Goal: Transaction & Acquisition: Purchase product/service

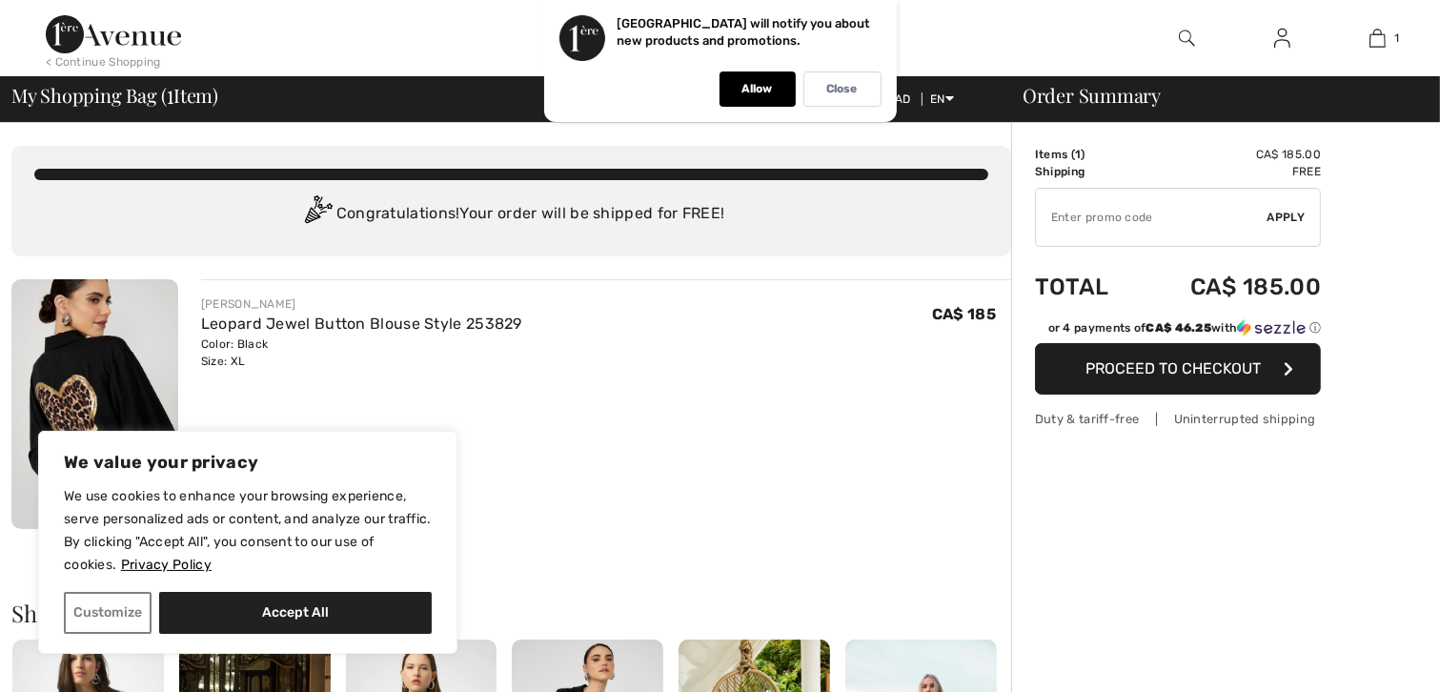
type input "NEW15"
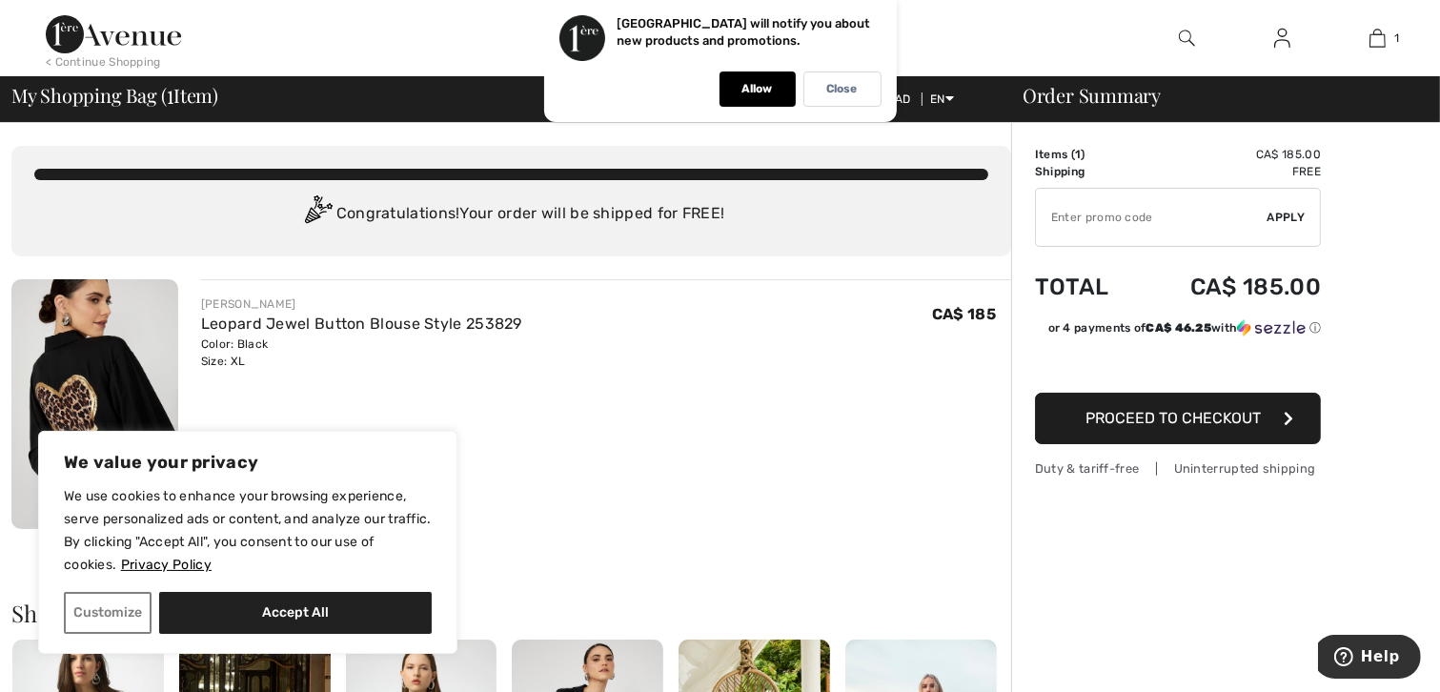
type input "NEW15"
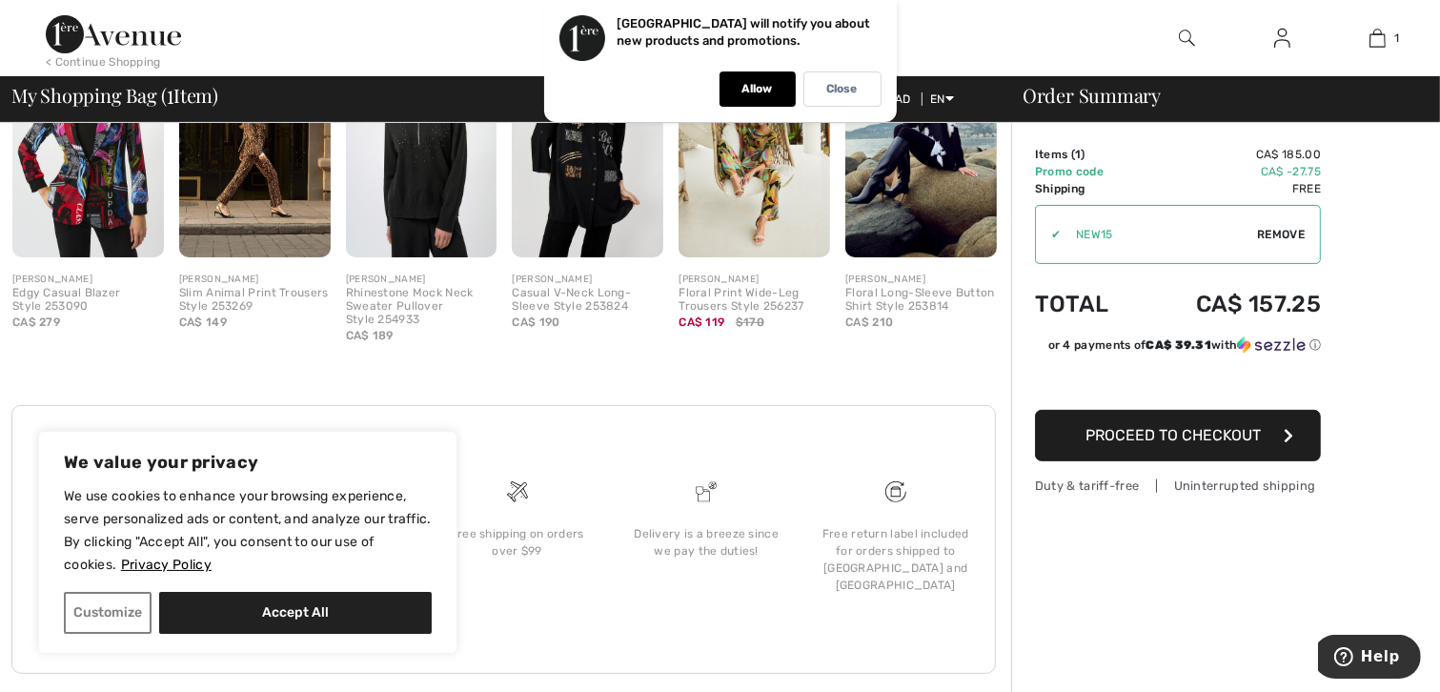
scroll to position [637, 0]
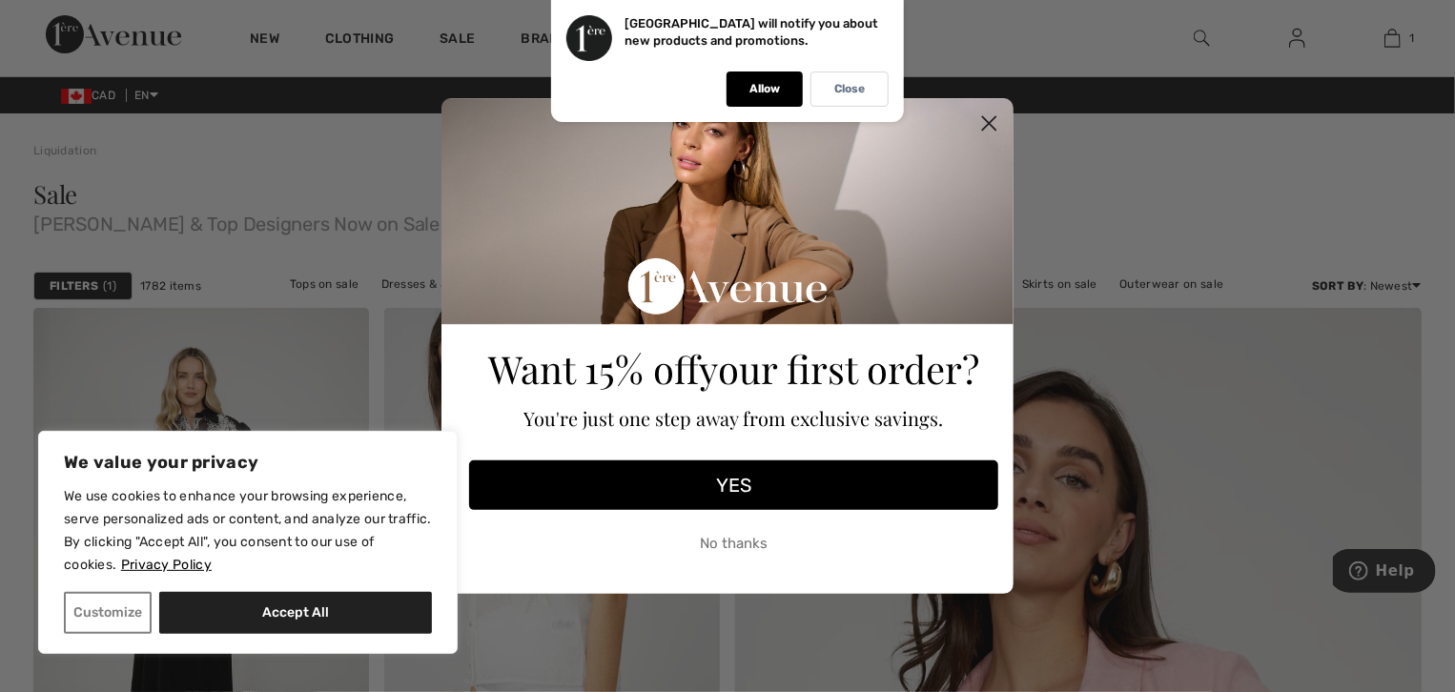
click at [993, 118] on icon "Close dialog" at bounding box center [989, 123] width 13 height 13
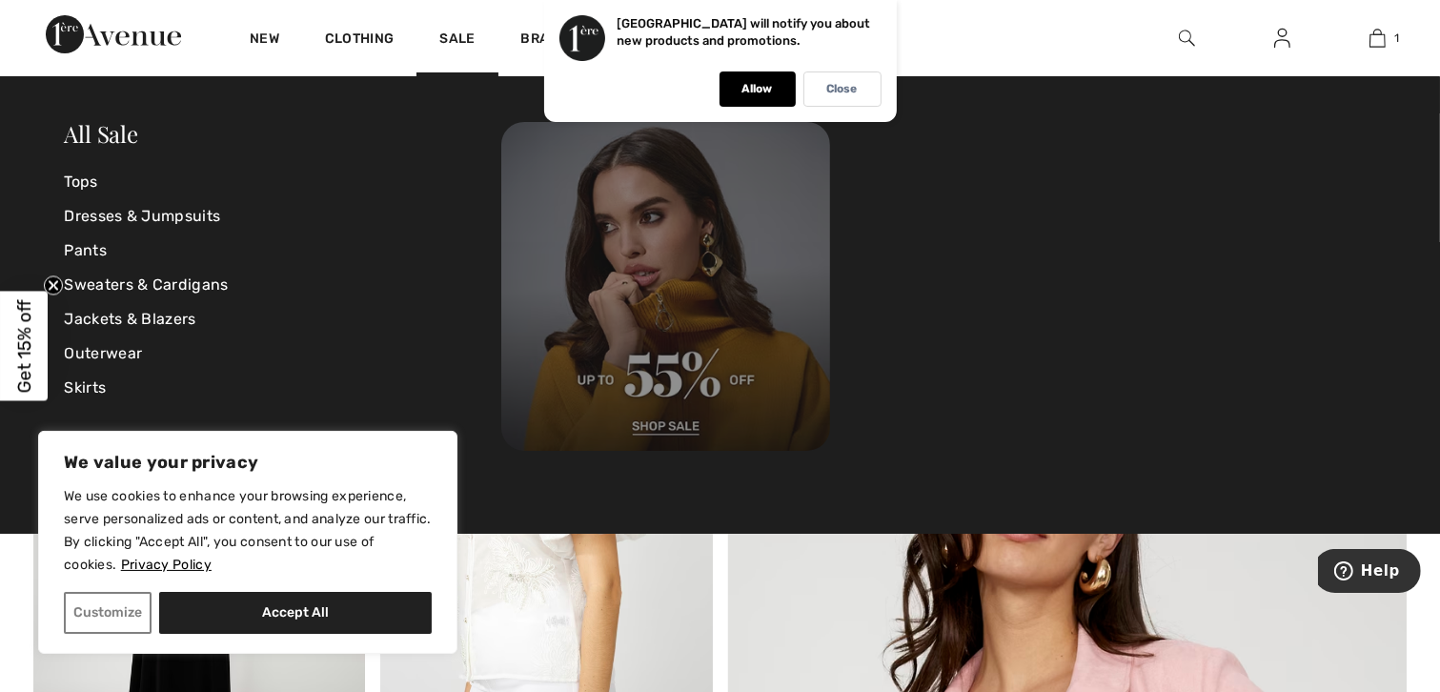
click at [662, 424] on img at bounding box center [665, 286] width 329 height 329
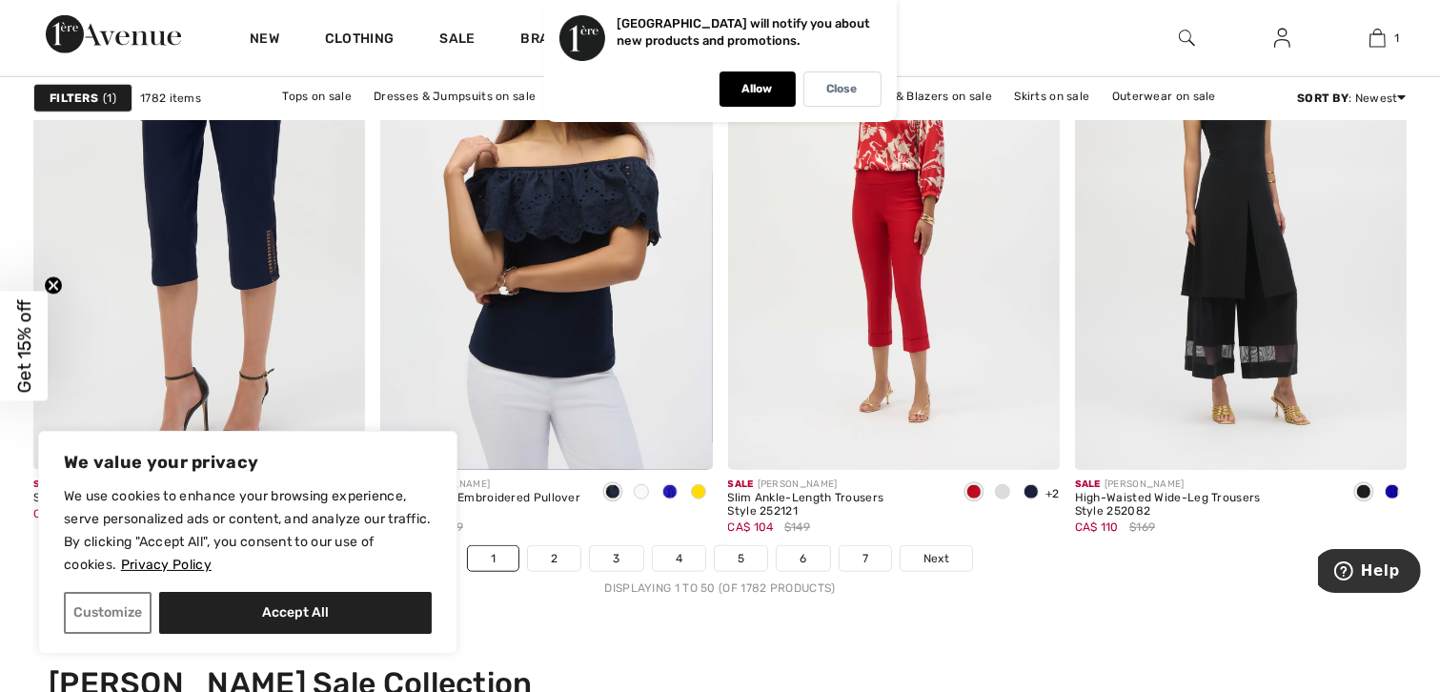
scroll to position [8655, 0]
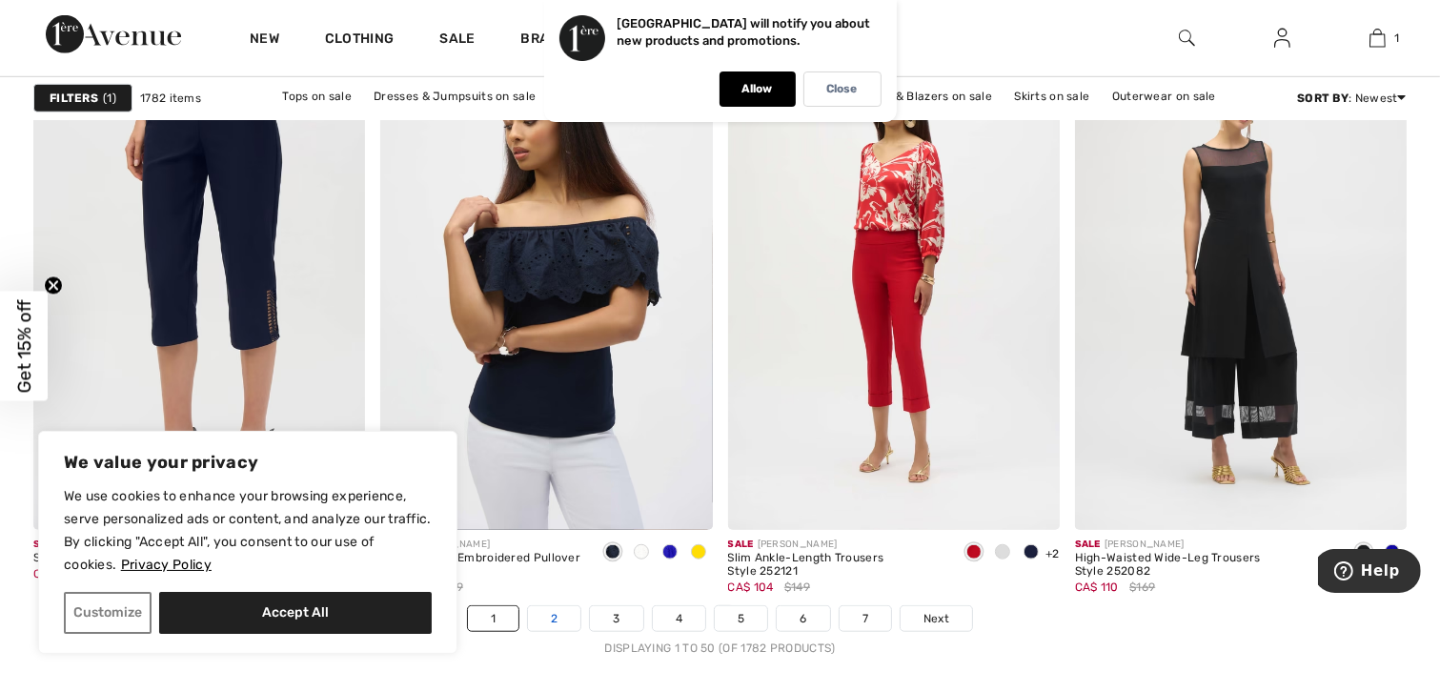
click at [572, 626] on link "2" at bounding box center [554, 618] width 52 height 25
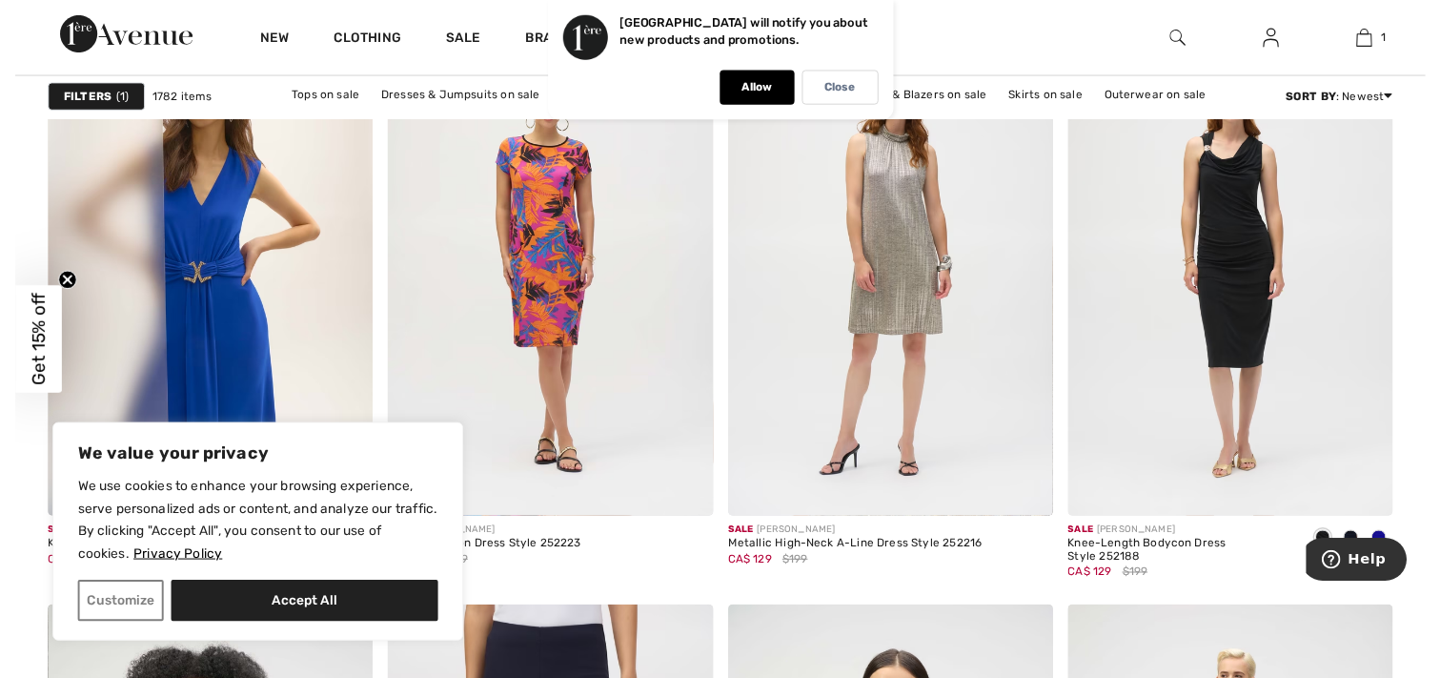
scroll to position [1409, 0]
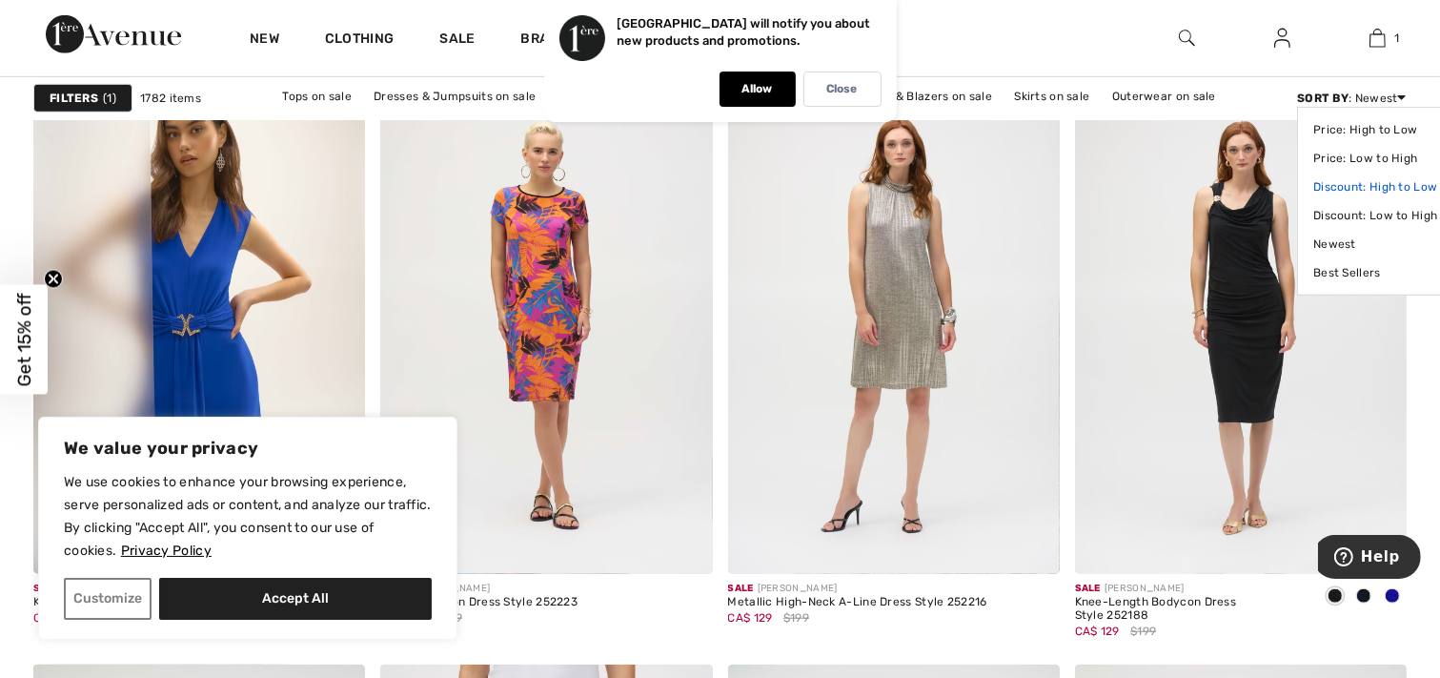
click at [1355, 183] on link "Discount: High to Low" at bounding box center [1376, 187] width 124 height 29
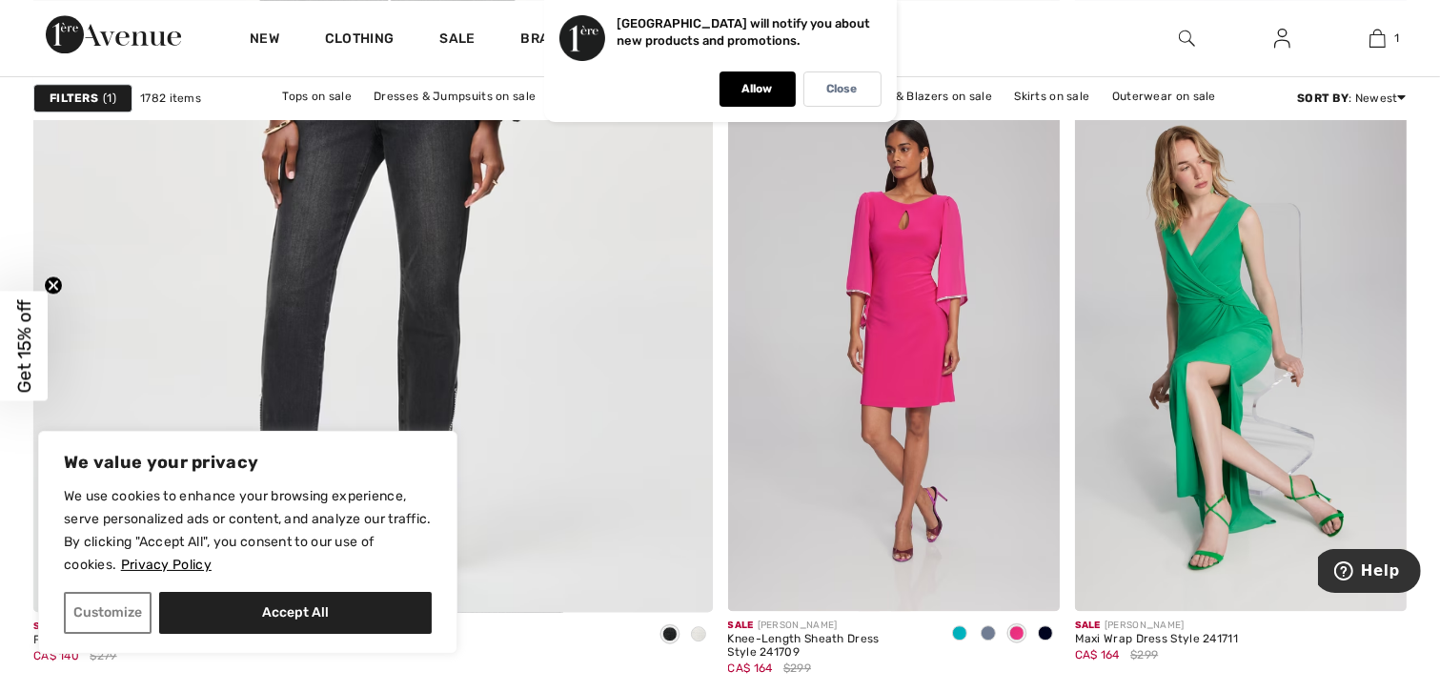
scroll to position [5366, 0]
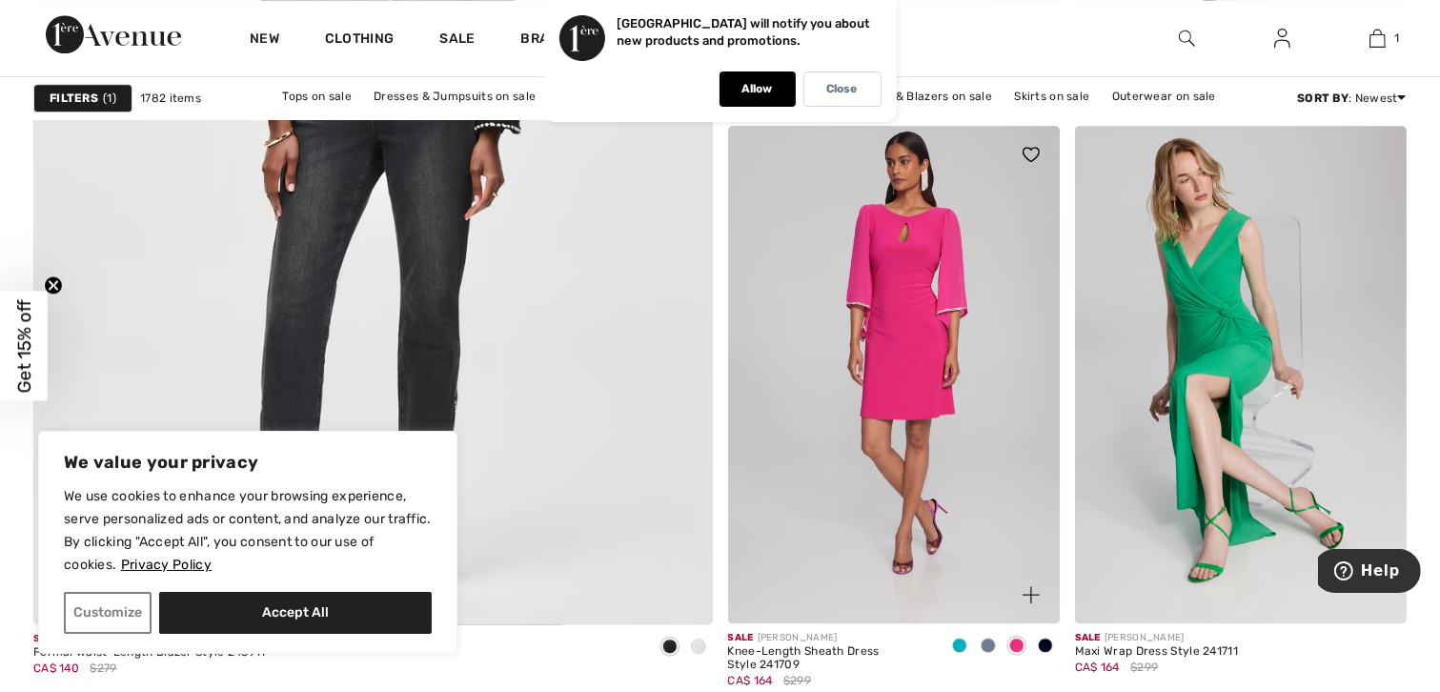
click at [1032, 595] on img at bounding box center [1031, 594] width 17 height 17
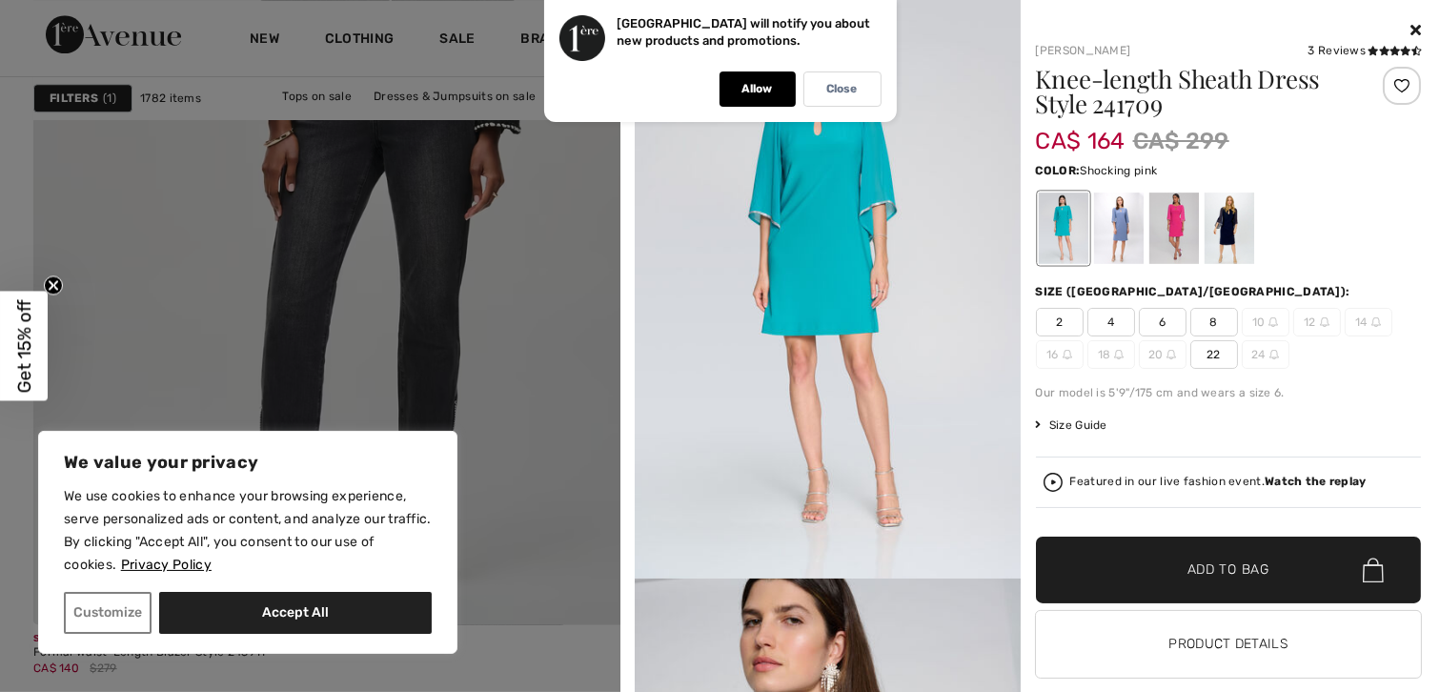
click at [1177, 245] on div at bounding box center [1174, 228] width 50 height 71
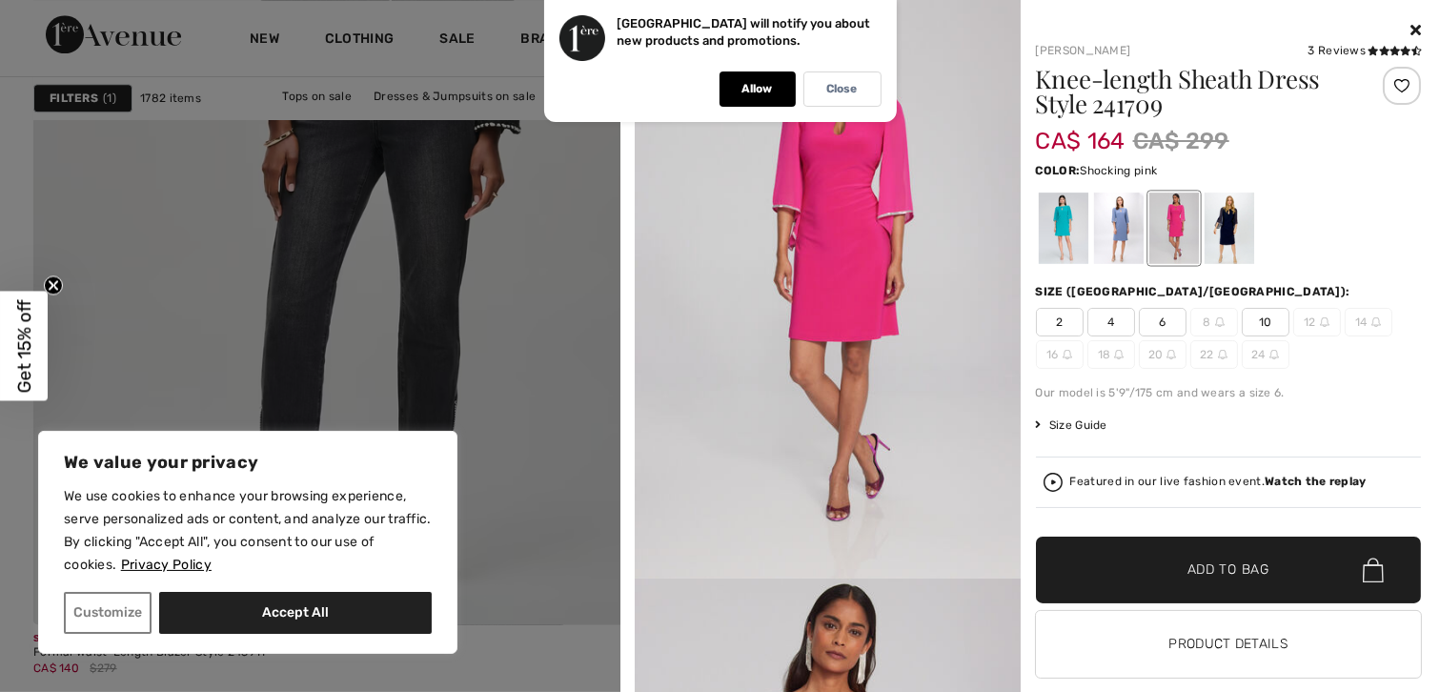
click at [1411, 28] on icon at bounding box center [1416, 29] width 10 height 15
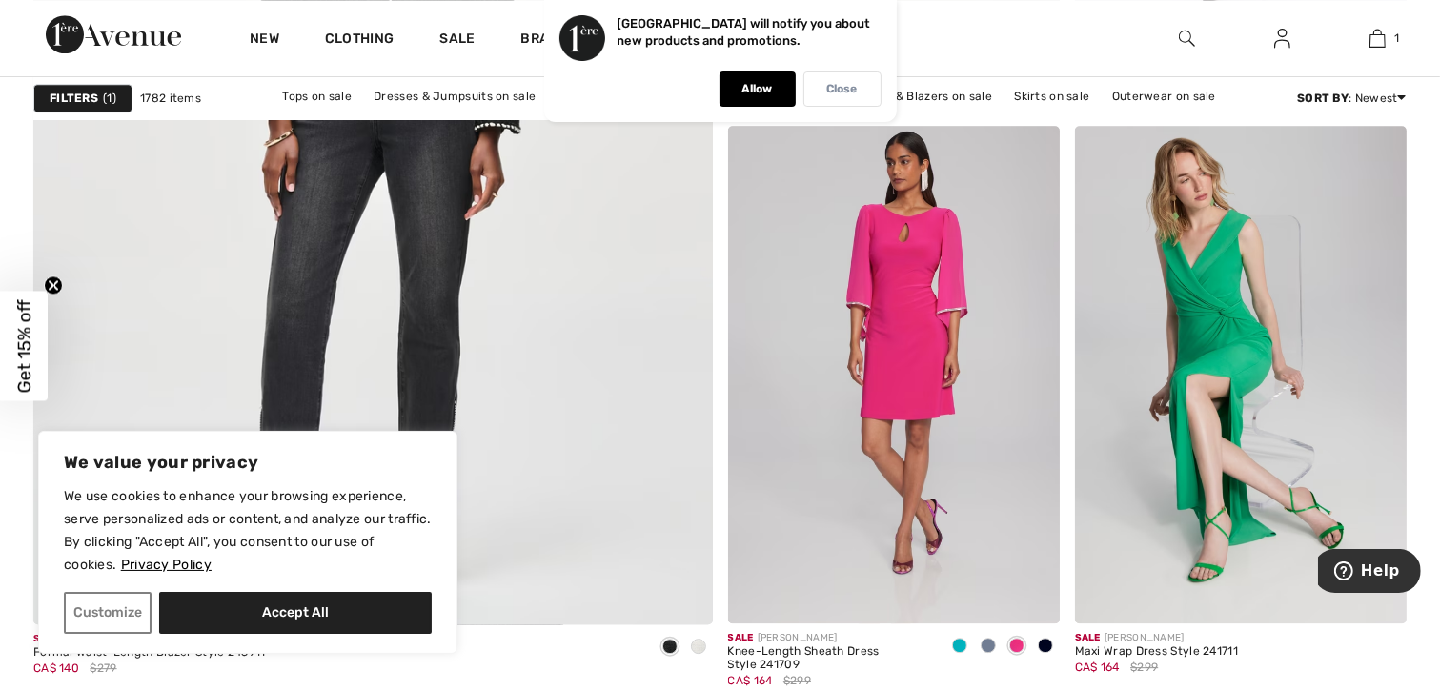
click at [854, 92] on p "Close" at bounding box center [842, 89] width 31 height 14
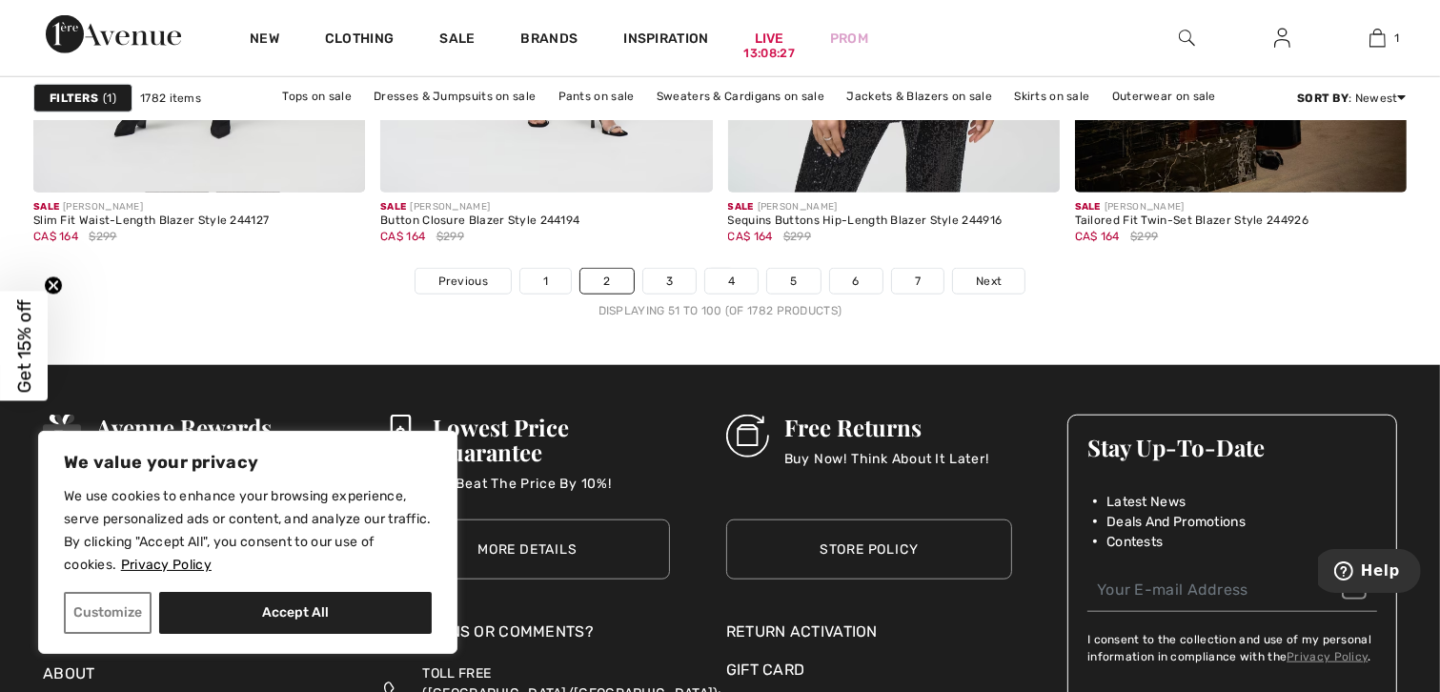
scroll to position [8990, 0]
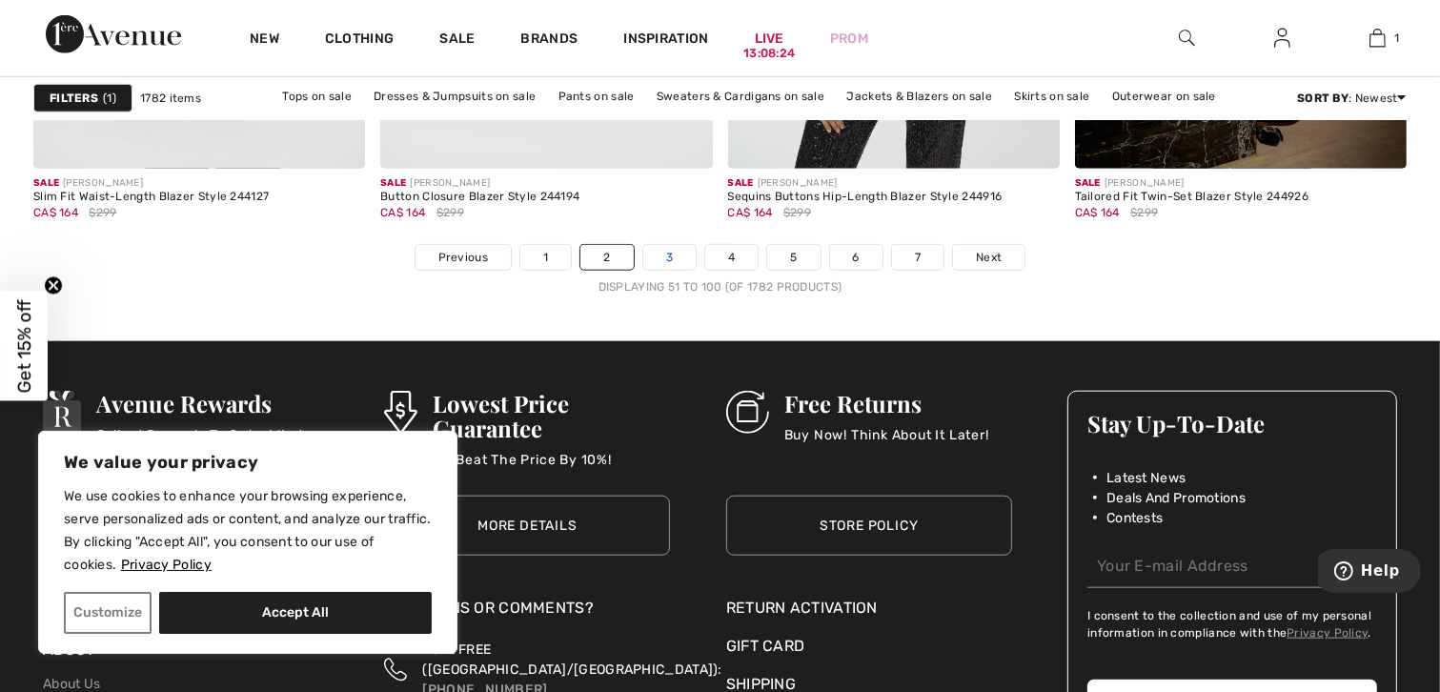
click at [670, 255] on link "3" at bounding box center [669, 257] width 52 height 25
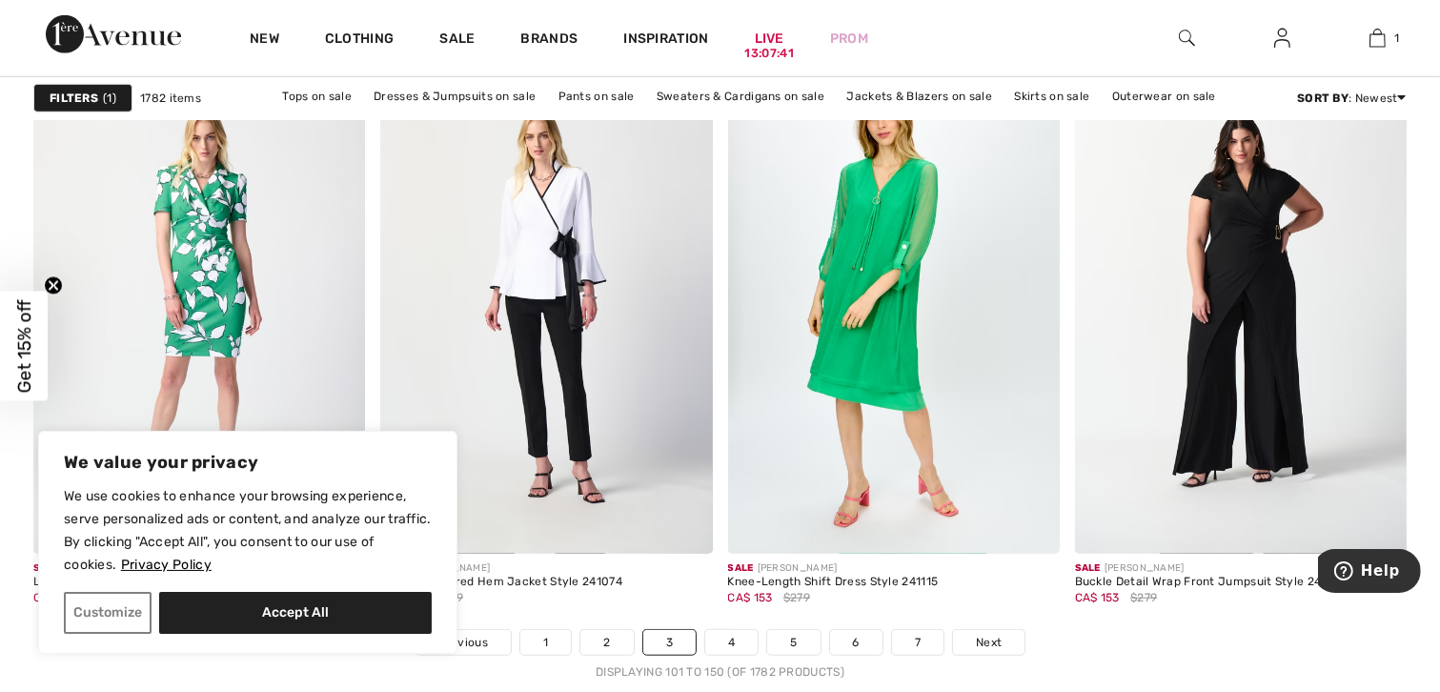
scroll to position [8670, 0]
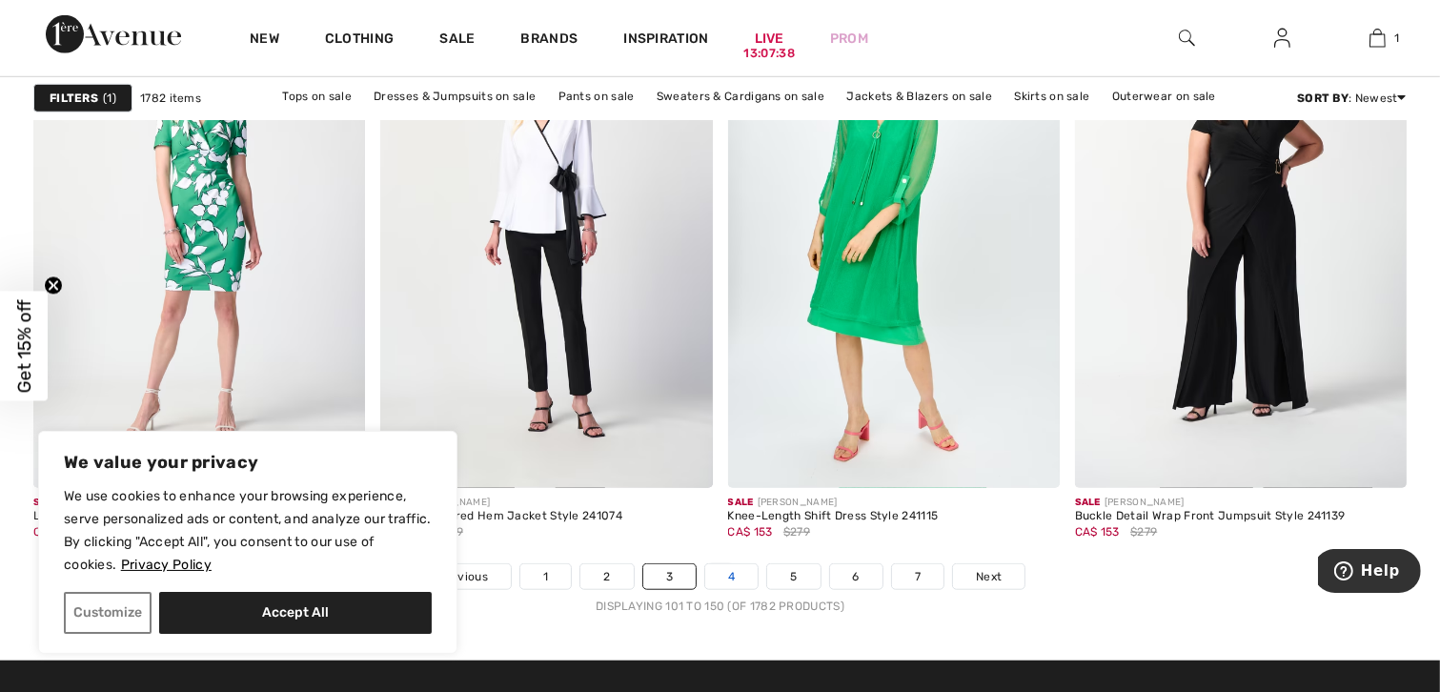
click at [728, 580] on link "4" at bounding box center [731, 576] width 52 height 25
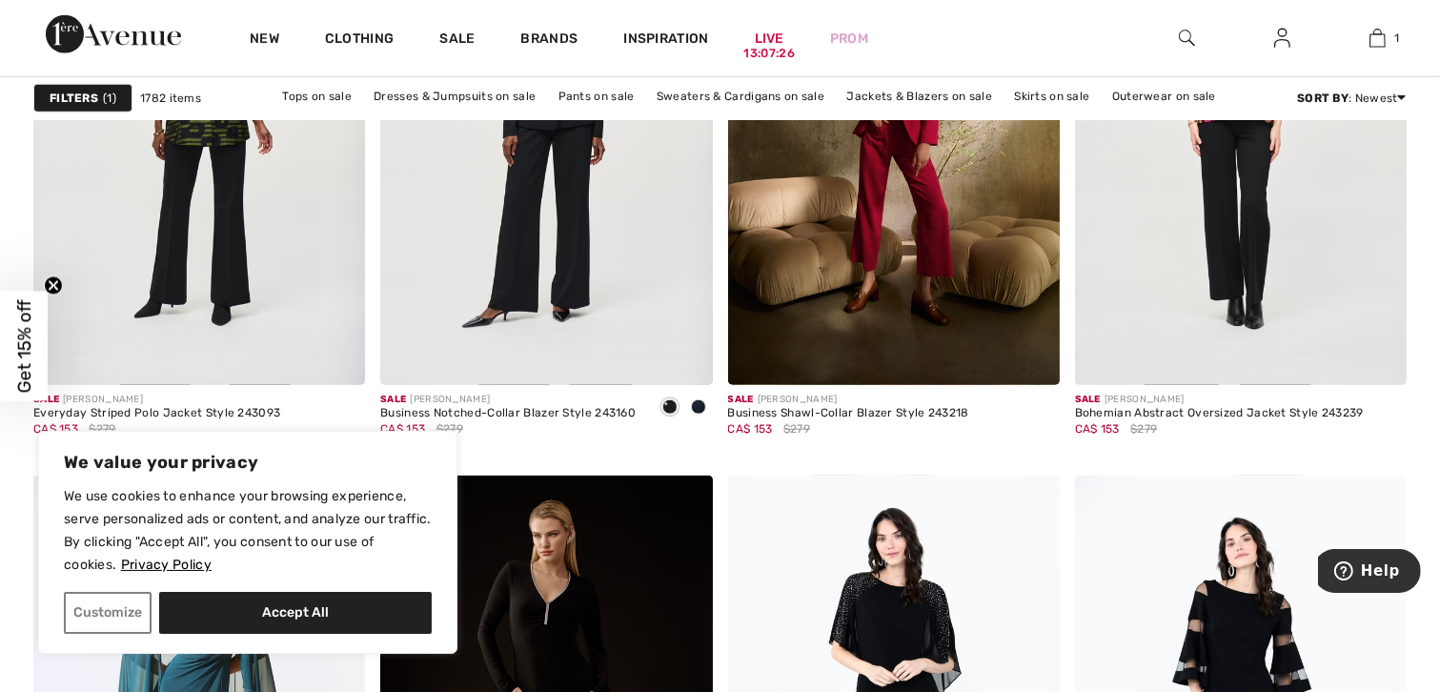
scroll to position [1621, 0]
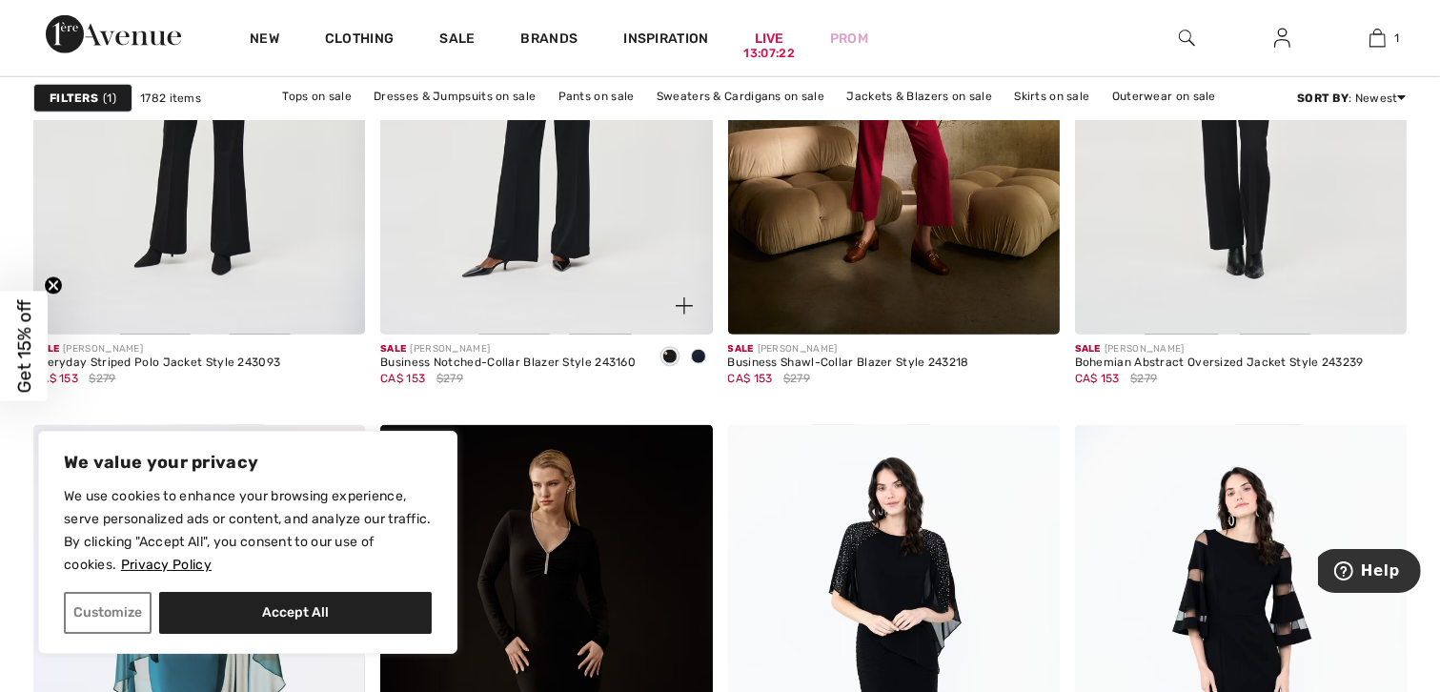
click at [685, 299] on img at bounding box center [684, 305] width 17 height 17
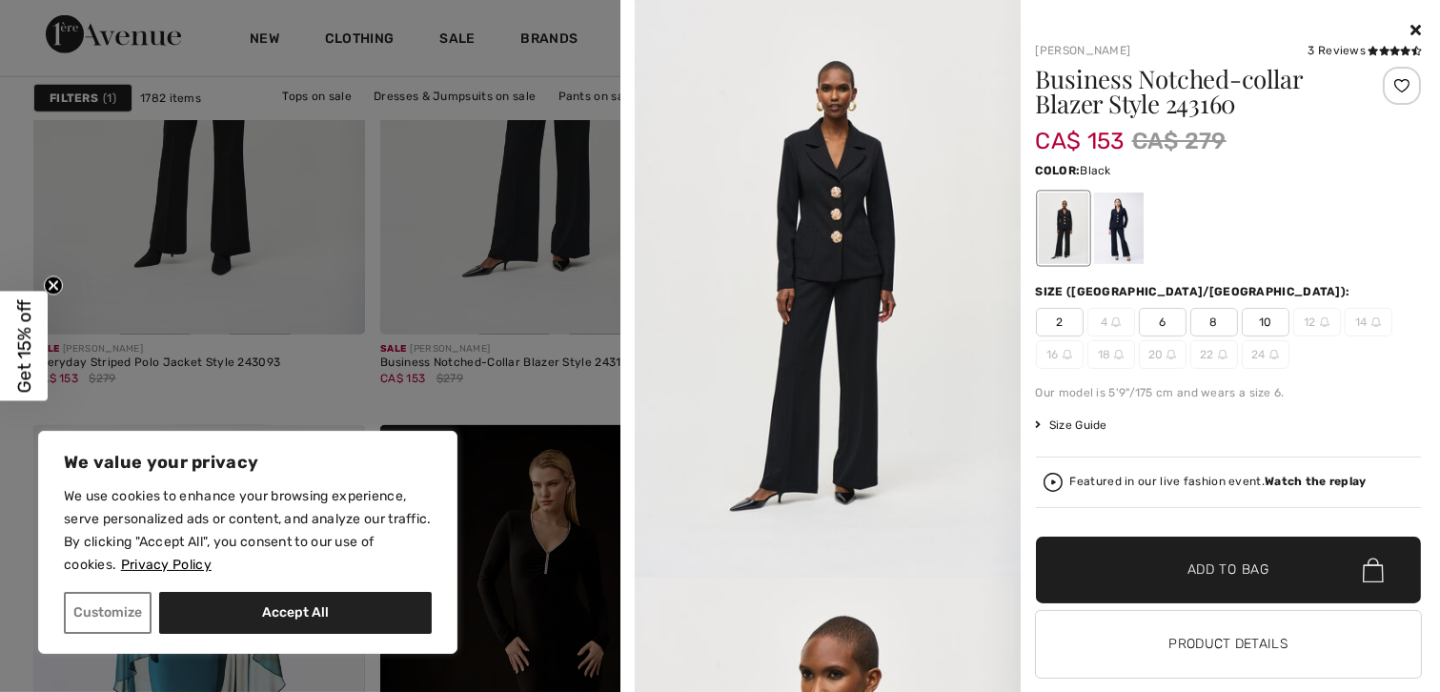
click at [1411, 31] on icon at bounding box center [1416, 29] width 10 height 15
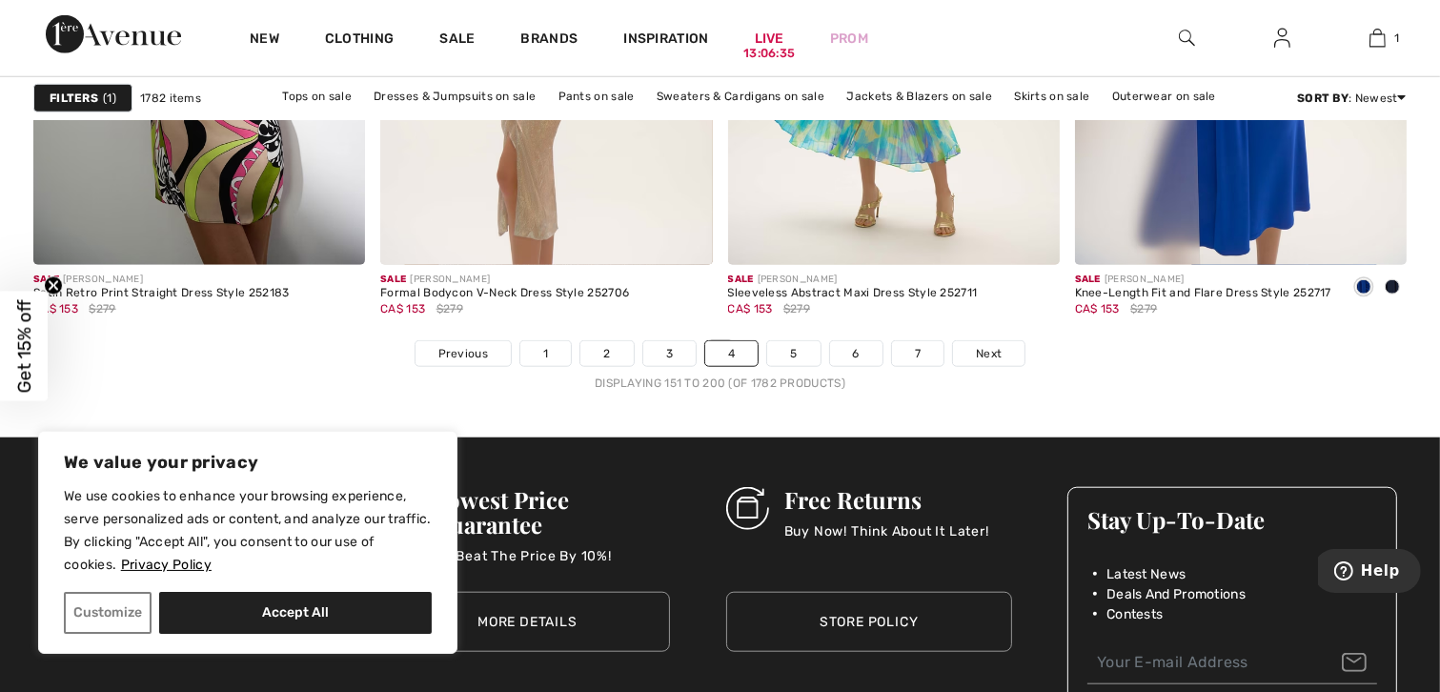
scroll to position [8907, 0]
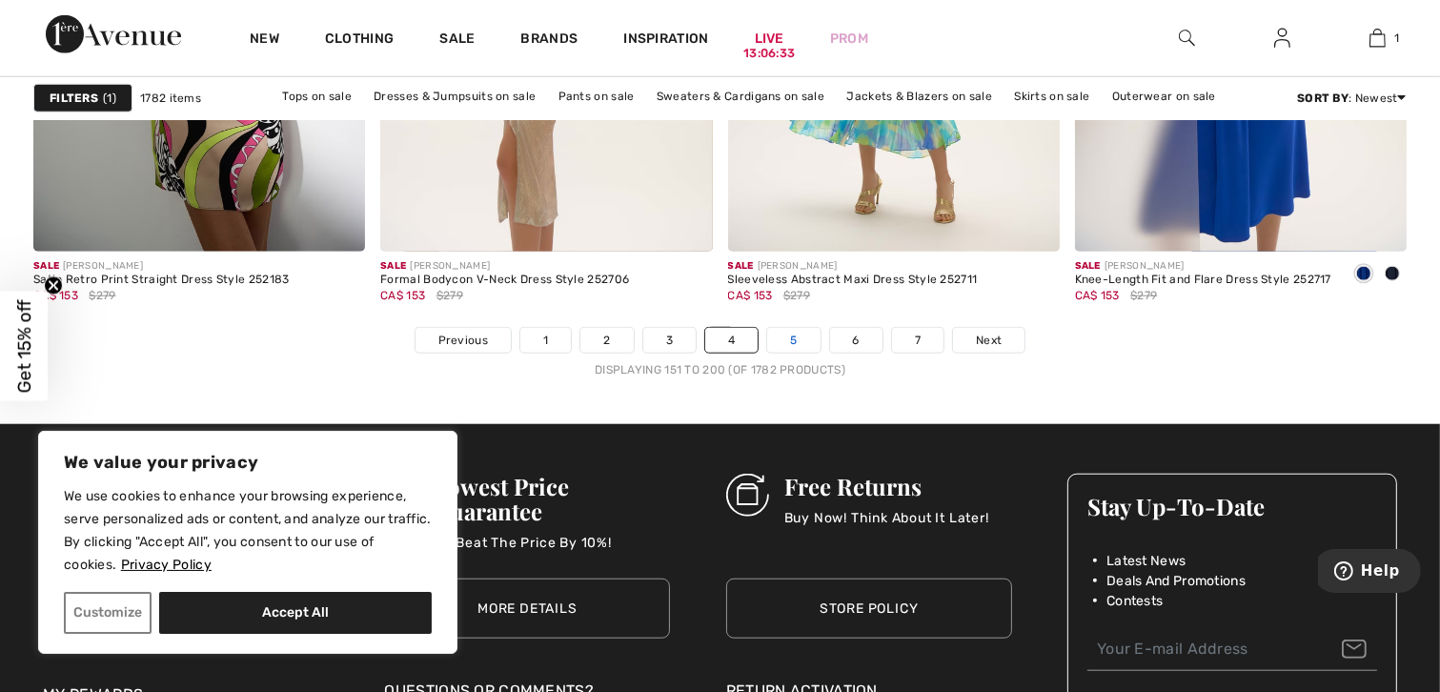
click at [784, 344] on link "5" at bounding box center [793, 340] width 52 height 25
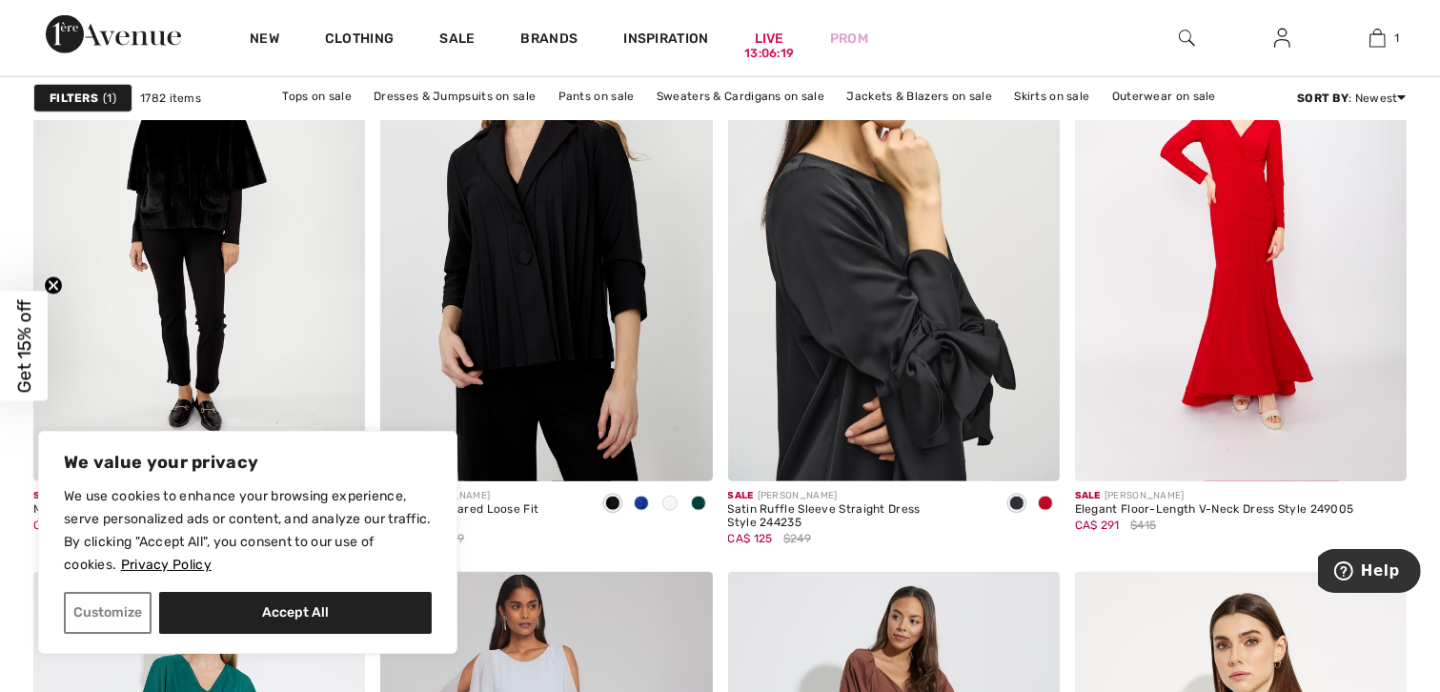
scroll to position [1487, 0]
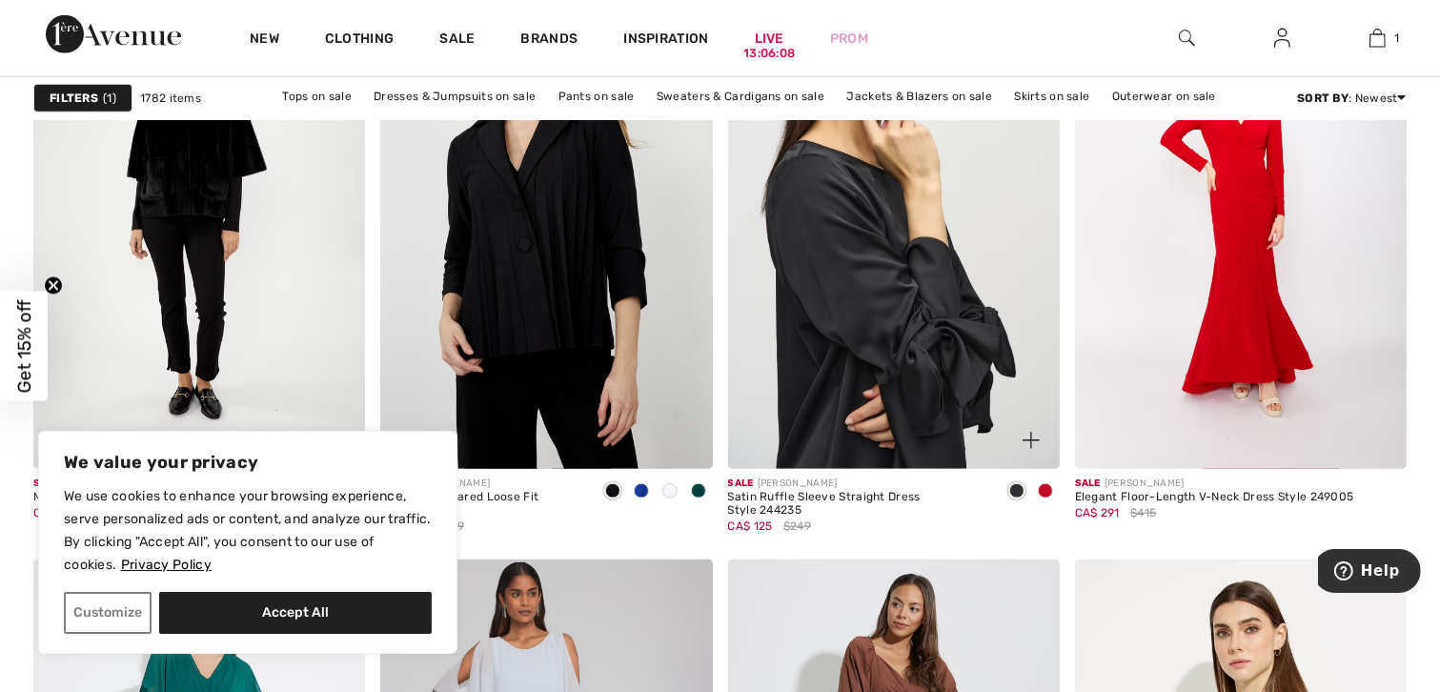
click at [1029, 439] on img at bounding box center [1031, 440] width 17 height 17
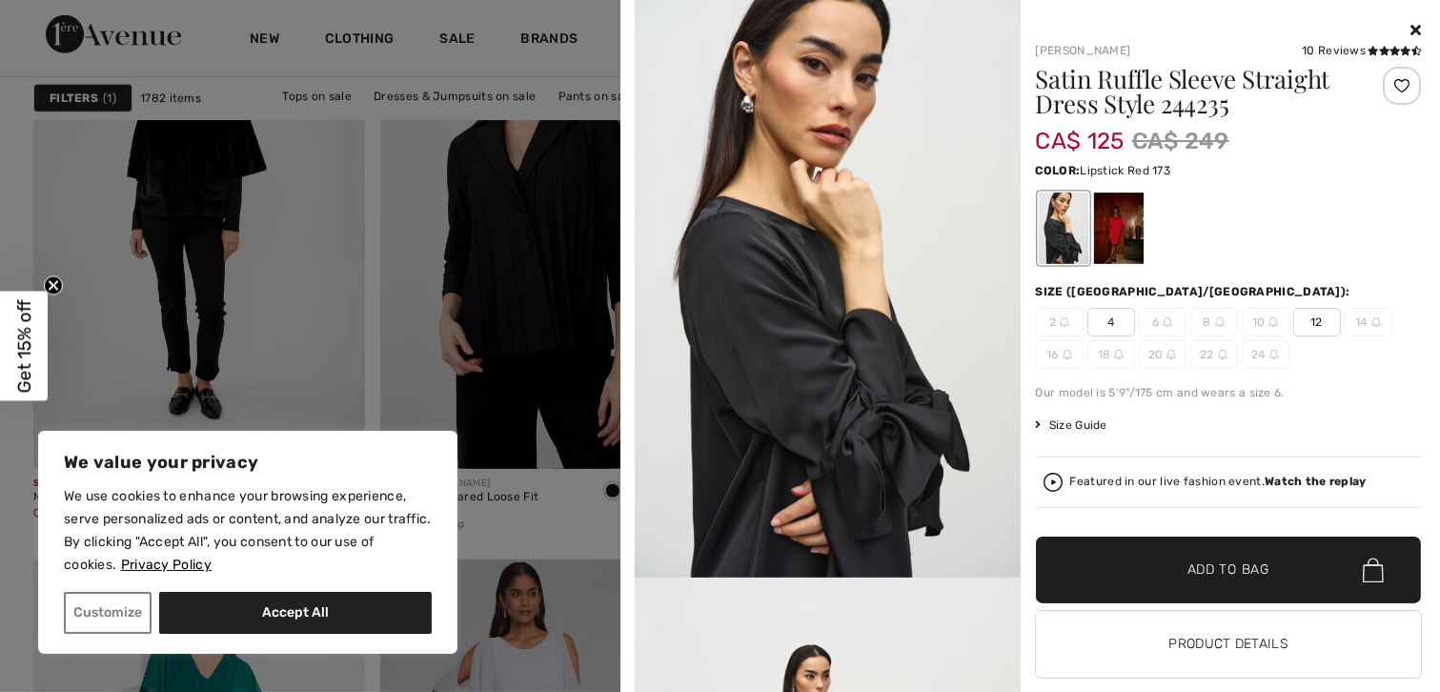
click at [1117, 225] on div at bounding box center [1118, 228] width 50 height 71
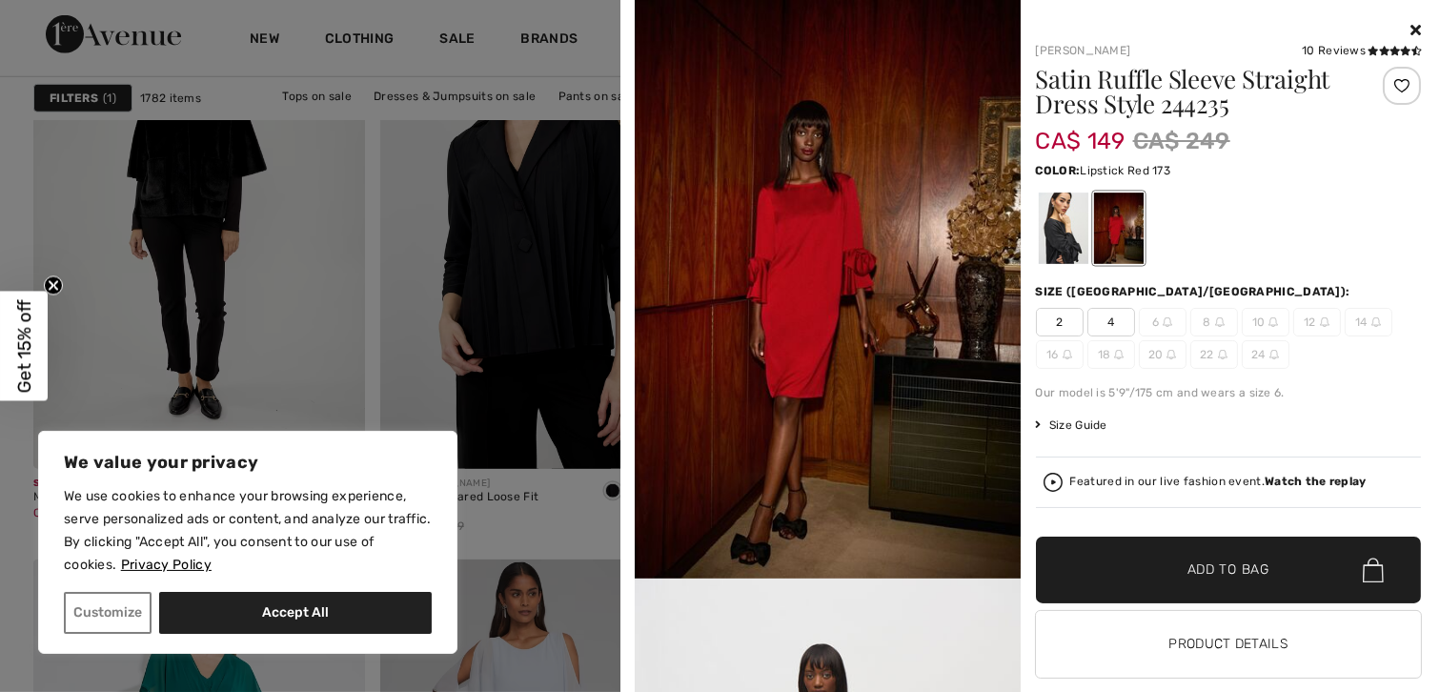
click at [1411, 29] on icon at bounding box center [1416, 29] width 10 height 15
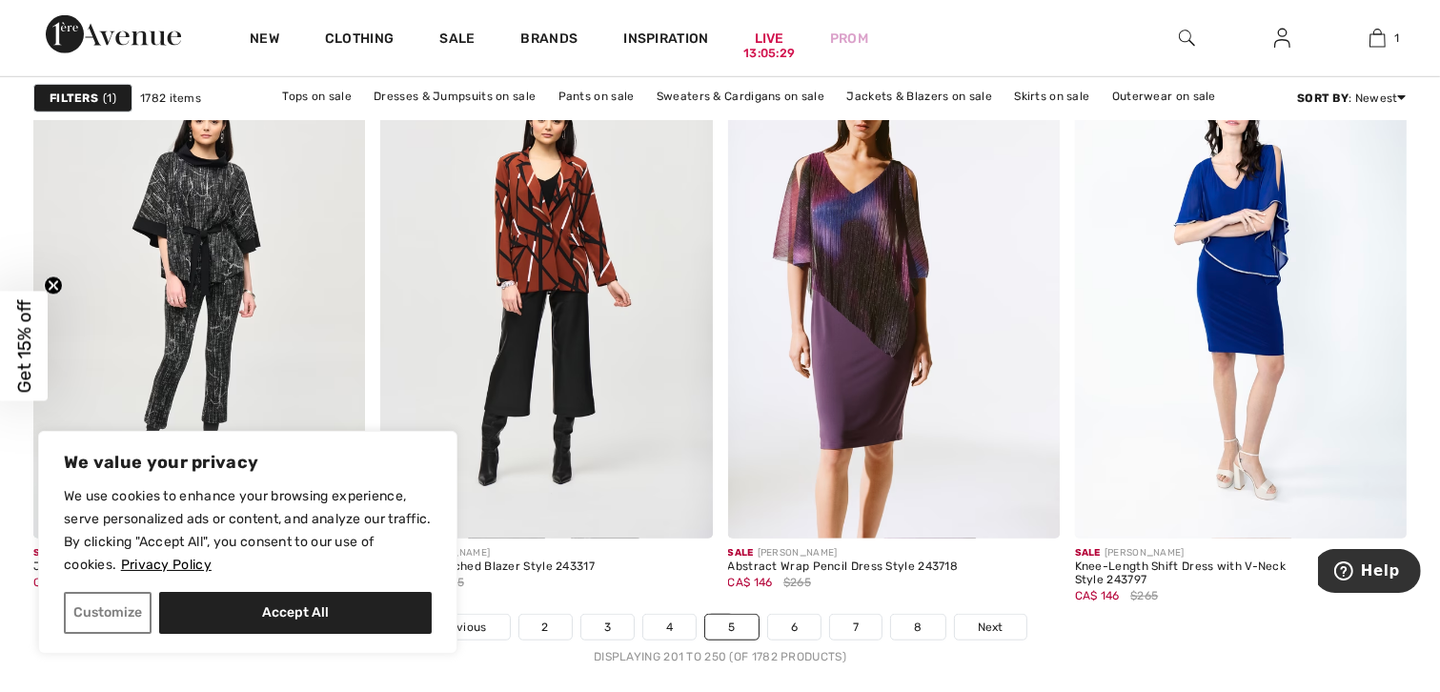
scroll to position [8696, 0]
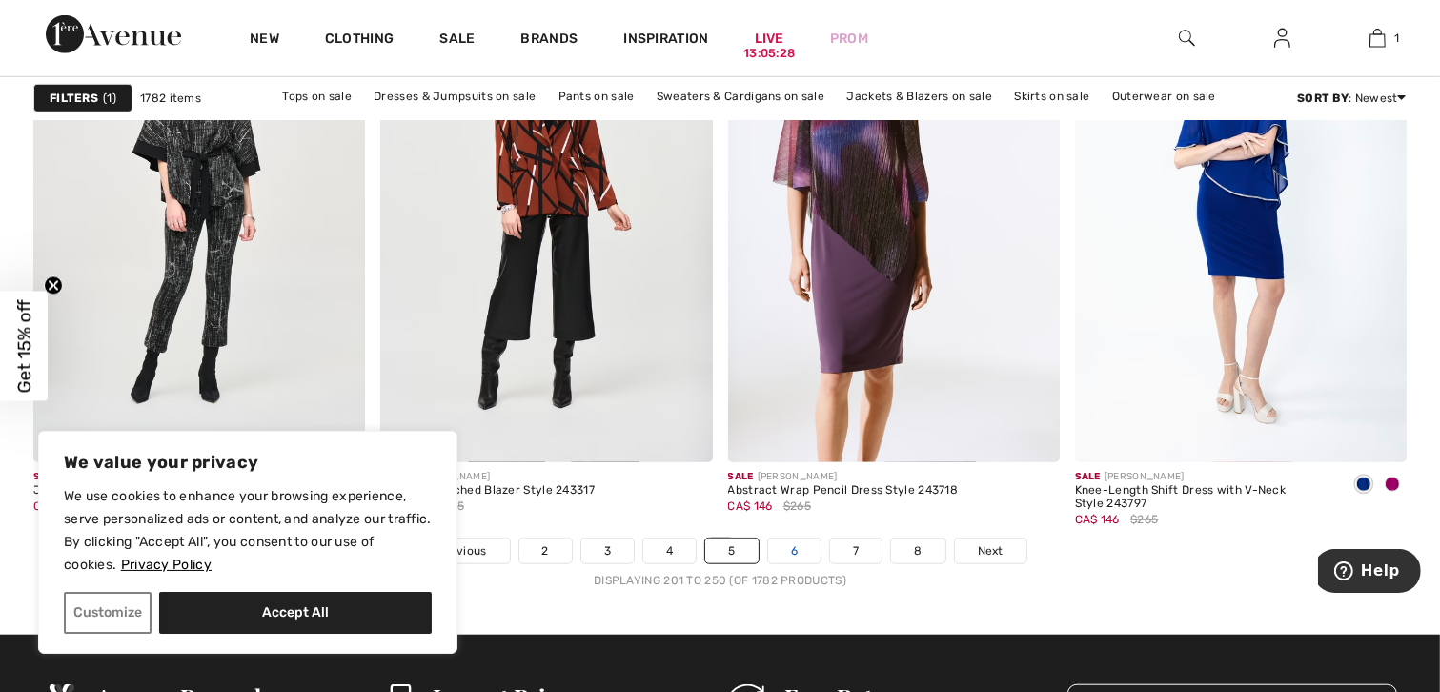
click at [795, 546] on link "6" at bounding box center [794, 551] width 52 height 25
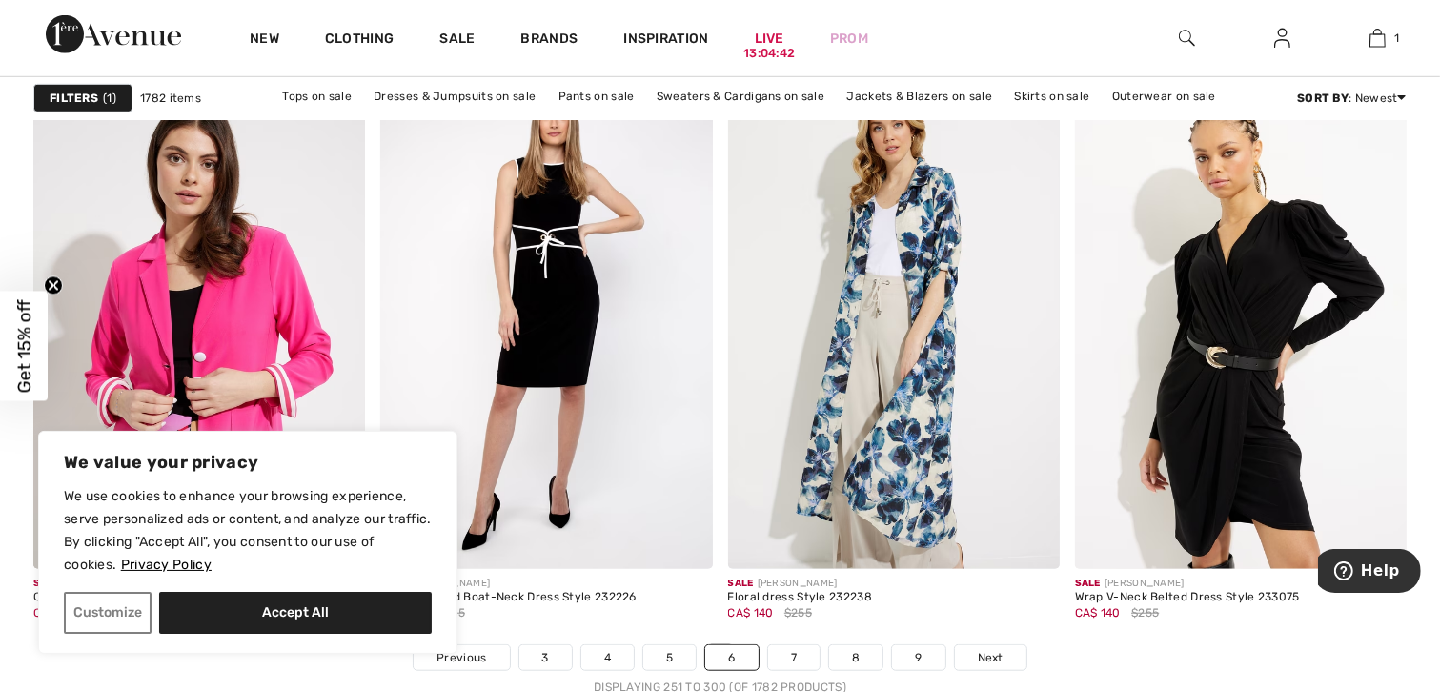
scroll to position [8612, 0]
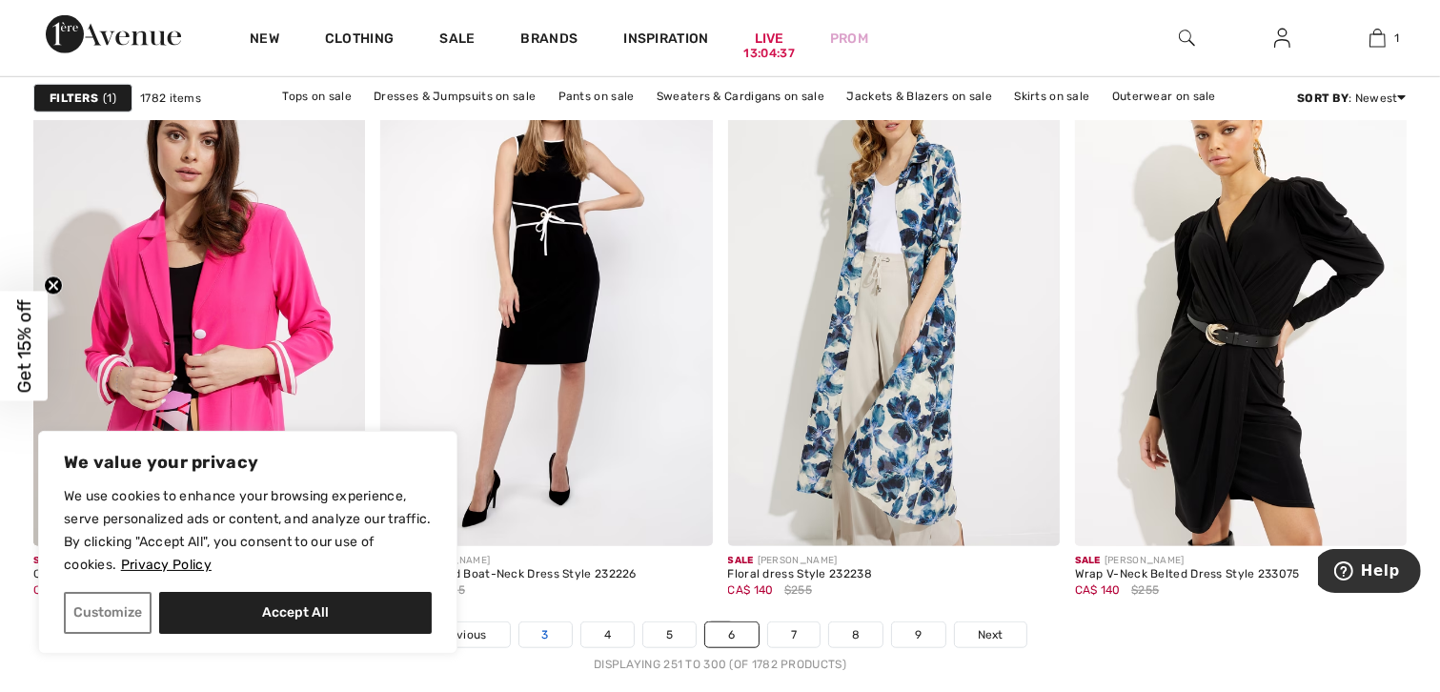
click at [542, 634] on link "3" at bounding box center [545, 634] width 52 height 25
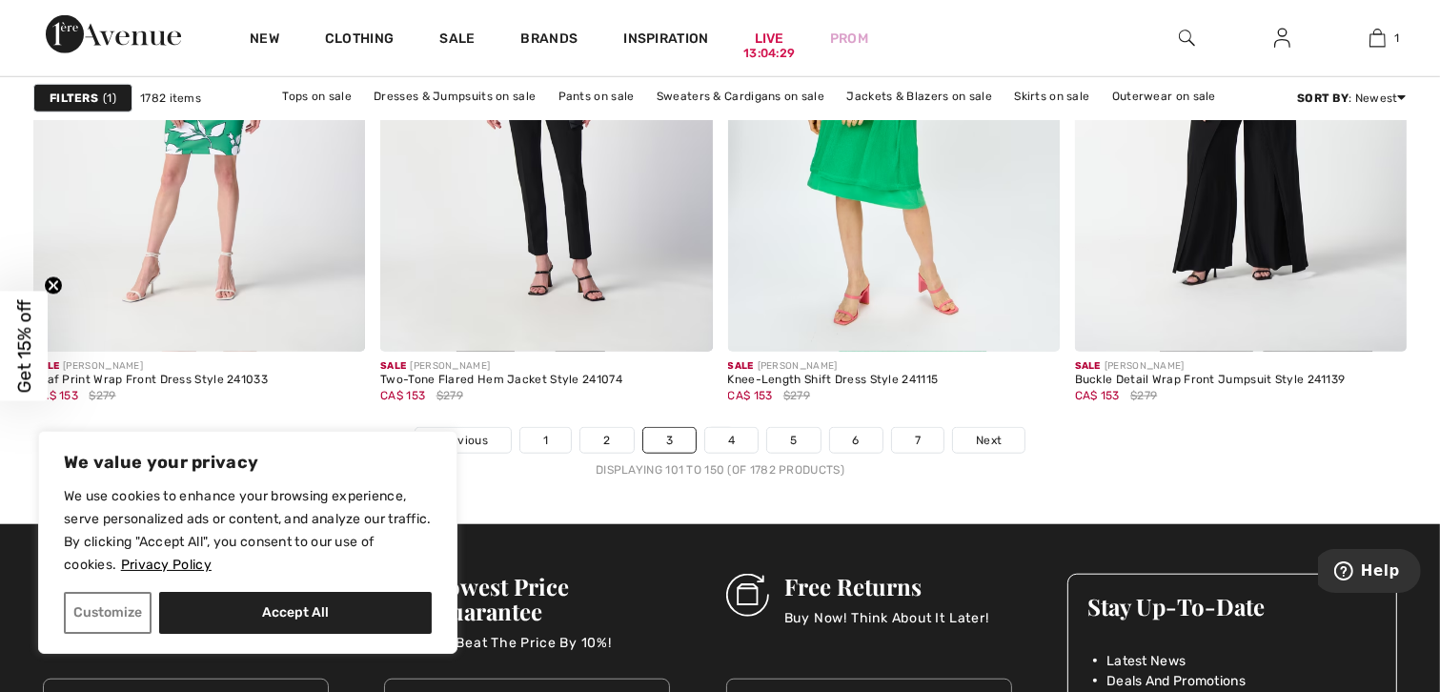
scroll to position [8819, 0]
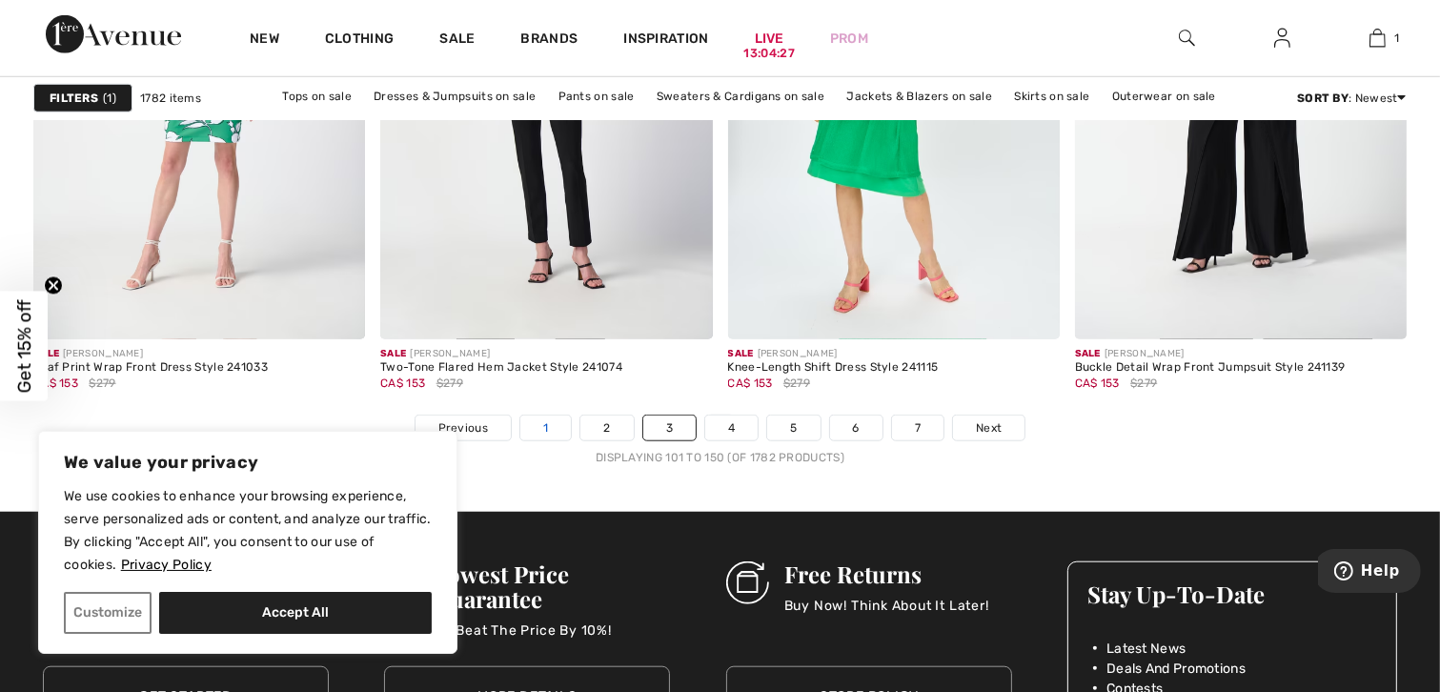
click at [540, 429] on link "1" at bounding box center [545, 428] width 51 height 25
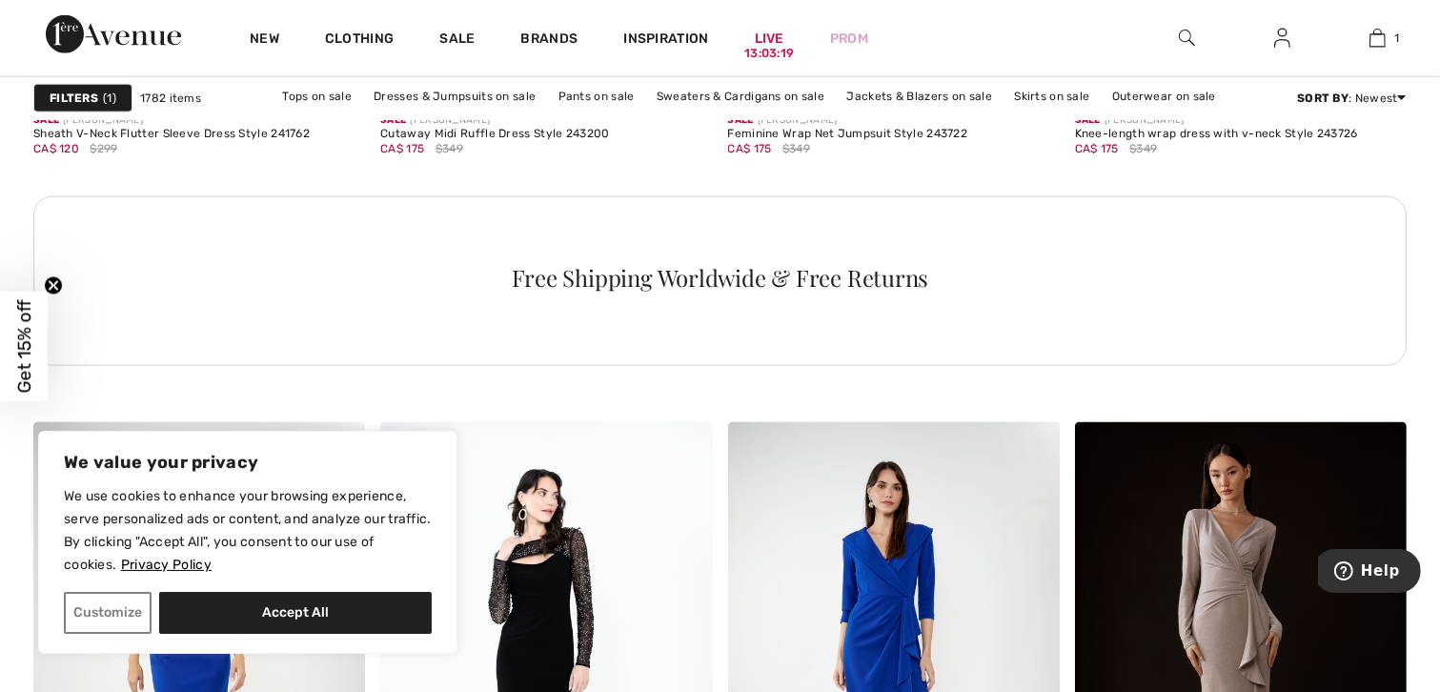
scroll to position [2556, 0]
